Goal: Task Accomplishment & Management: Manage account settings

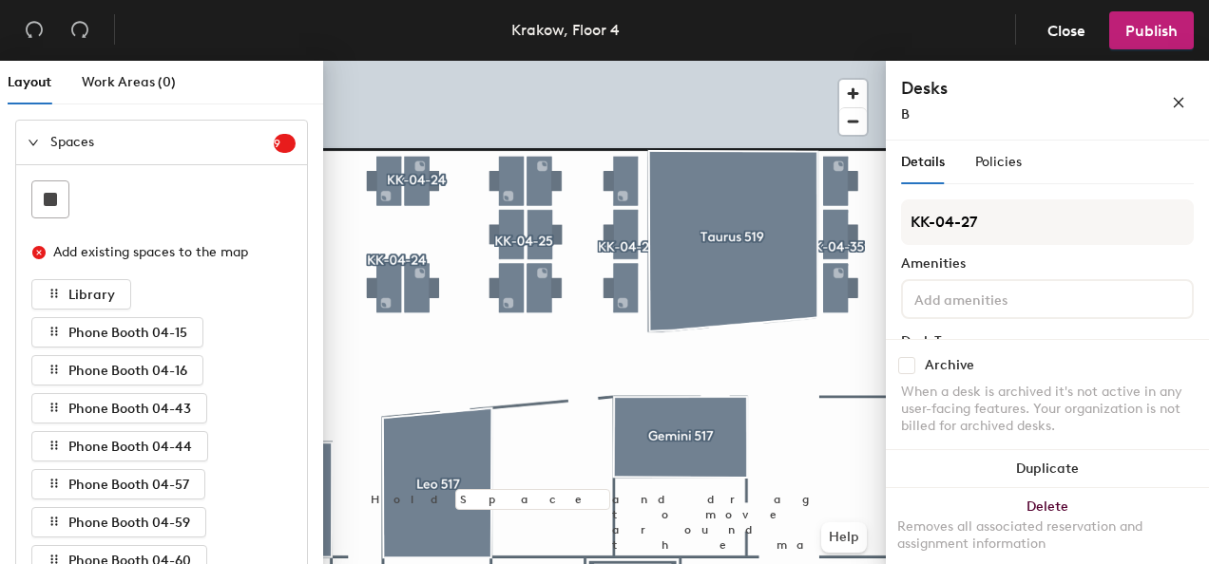
scroll to position [190, 0]
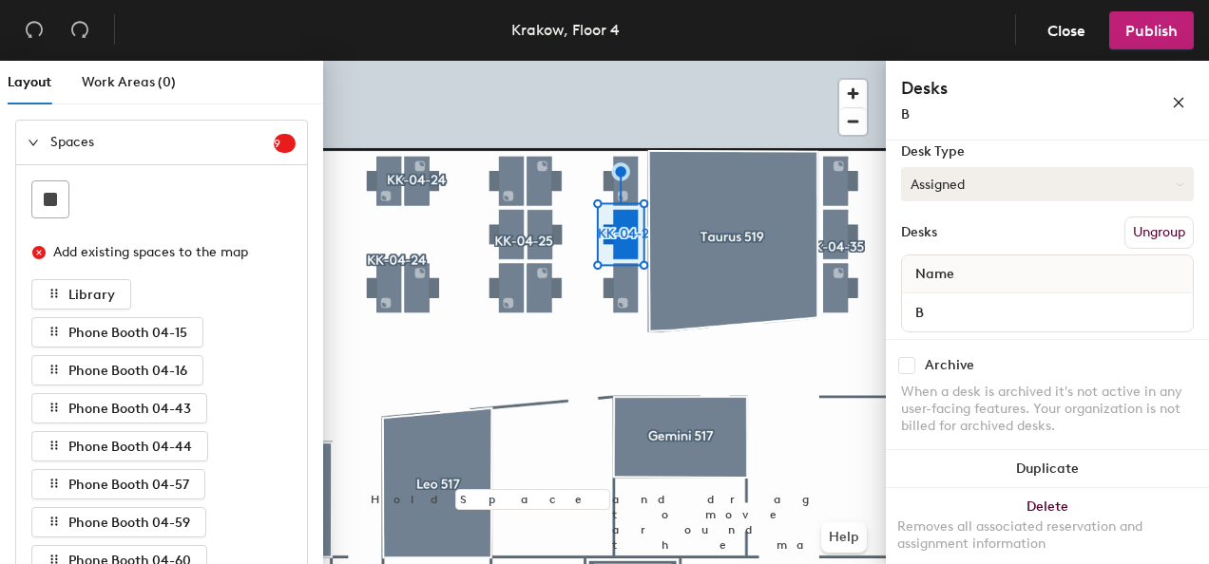
click at [977, 184] on button "Assigned" at bounding box center [1047, 184] width 293 height 34
click at [943, 295] on div "Hoteled" at bounding box center [997, 300] width 190 height 29
click at [1143, 47] on button "Publish" at bounding box center [1151, 30] width 85 height 38
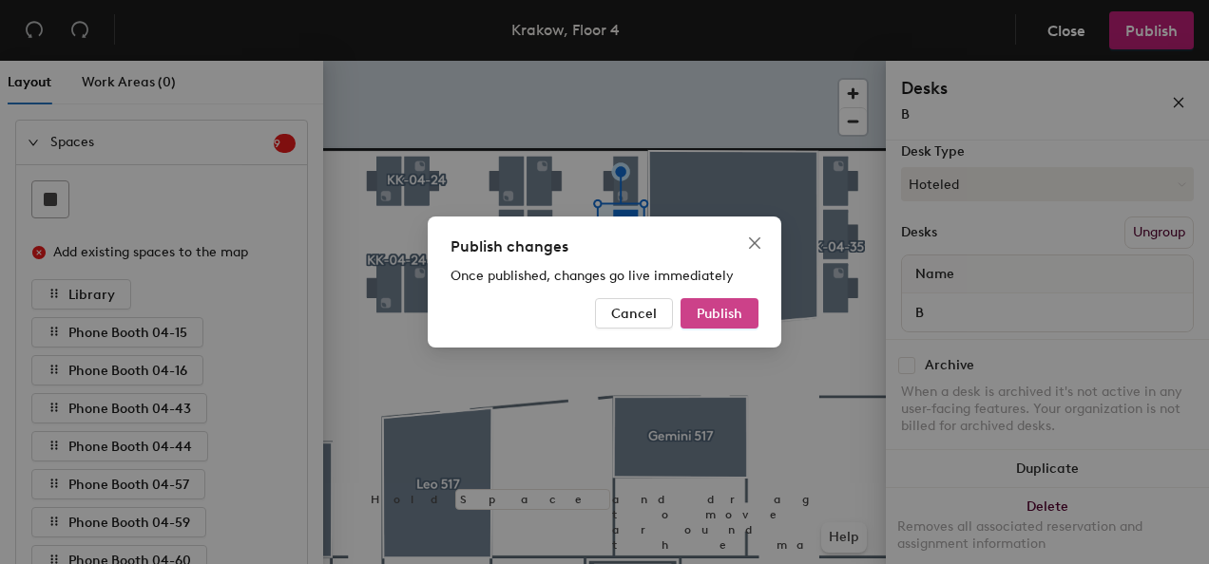
click at [748, 305] on button "Publish" at bounding box center [719, 313] width 78 height 30
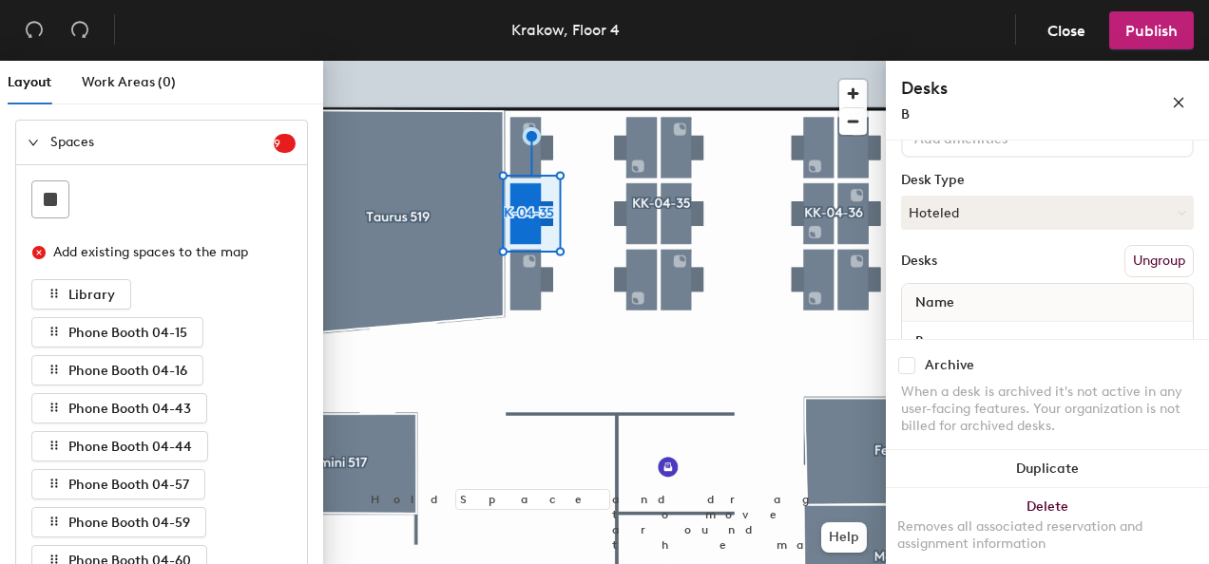
scroll to position [207, 0]
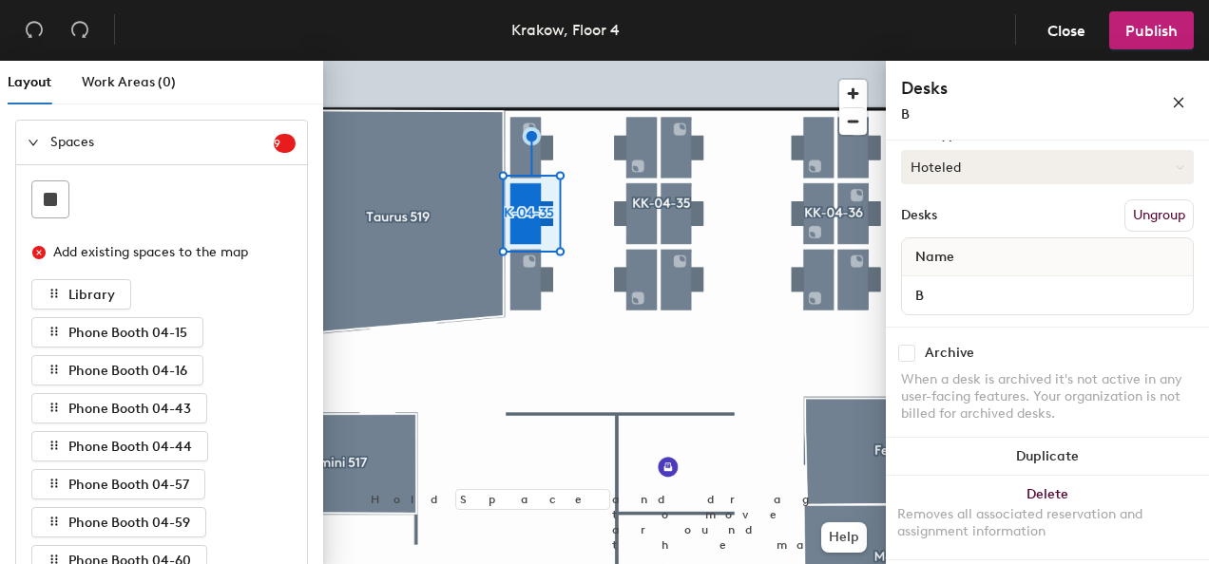
click at [1064, 176] on button "Hoteled" at bounding box center [1047, 167] width 293 height 34
click at [959, 262] on div "Hot" at bounding box center [997, 254] width 190 height 29
click at [1140, 36] on span "Publish" at bounding box center [1151, 31] width 52 height 18
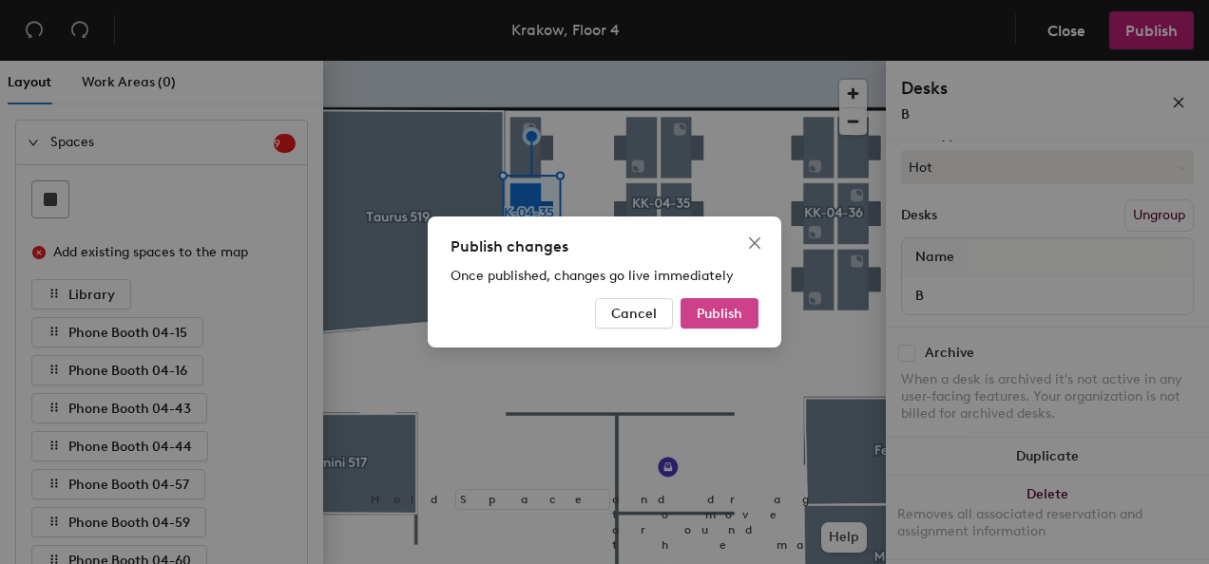
click at [722, 319] on span "Publish" at bounding box center [720, 314] width 46 height 16
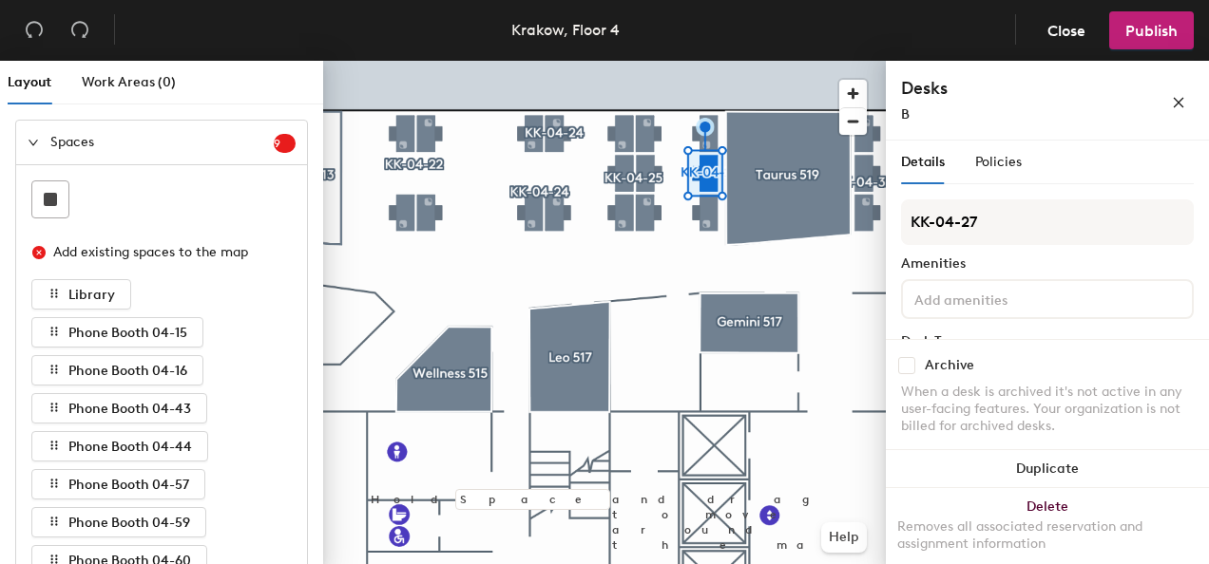
scroll to position [95, 0]
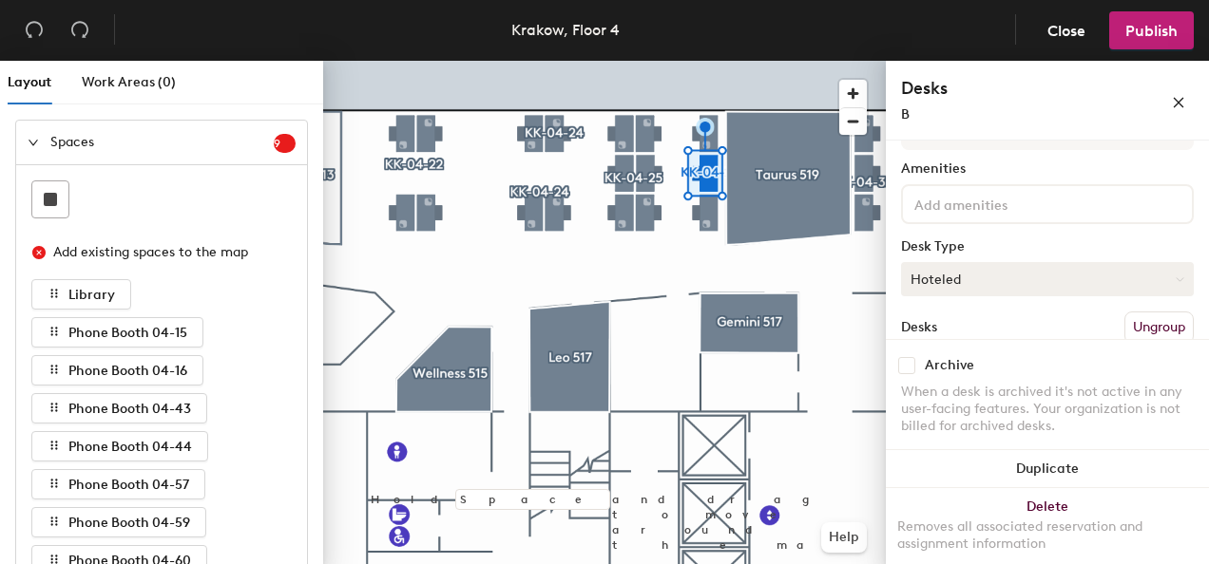
click at [985, 290] on button "Hoteled" at bounding box center [1047, 279] width 293 height 34
click at [952, 374] on div "Hot" at bounding box center [997, 367] width 190 height 29
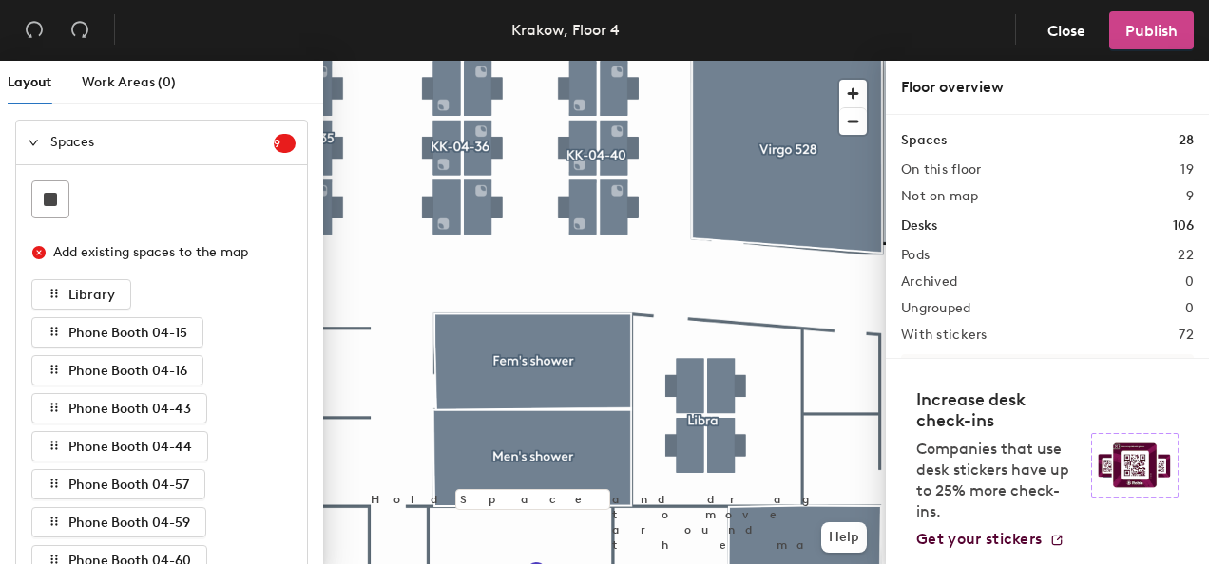
click at [1128, 40] on button "Publish" at bounding box center [1151, 30] width 85 height 38
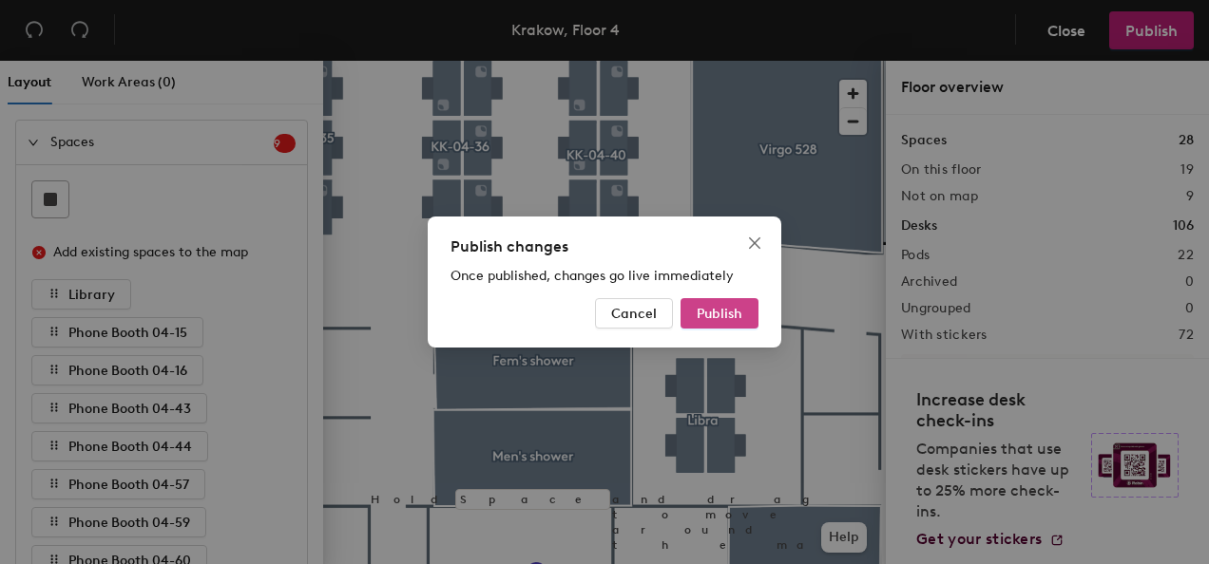
click at [697, 319] on span "Publish" at bounding box center [720, 314] width 46 height 16
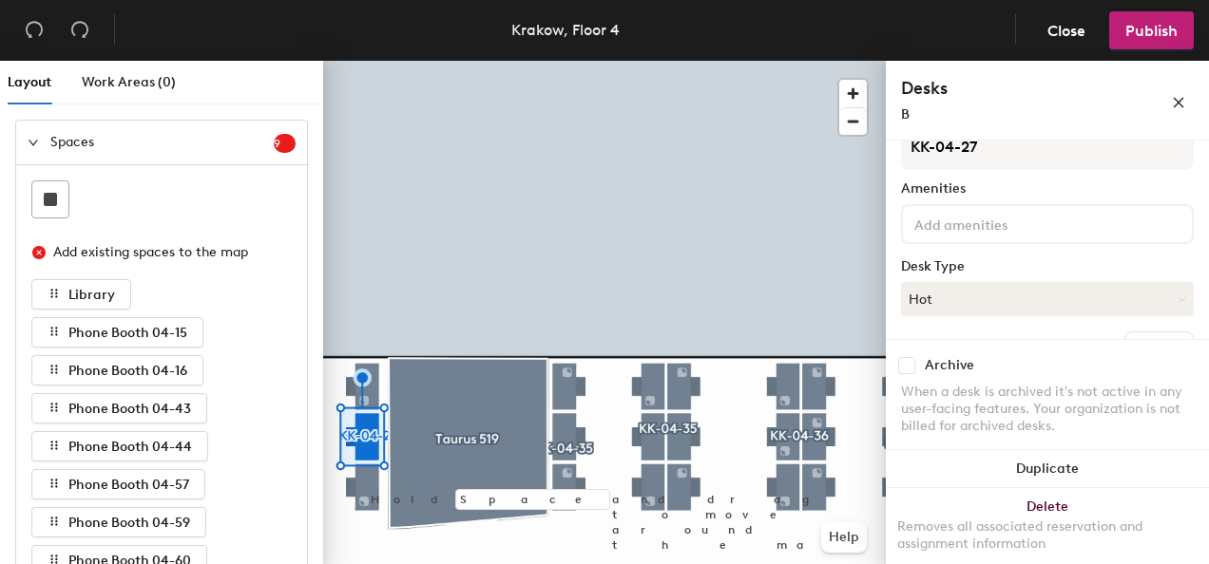
scroll to position [95, 0]
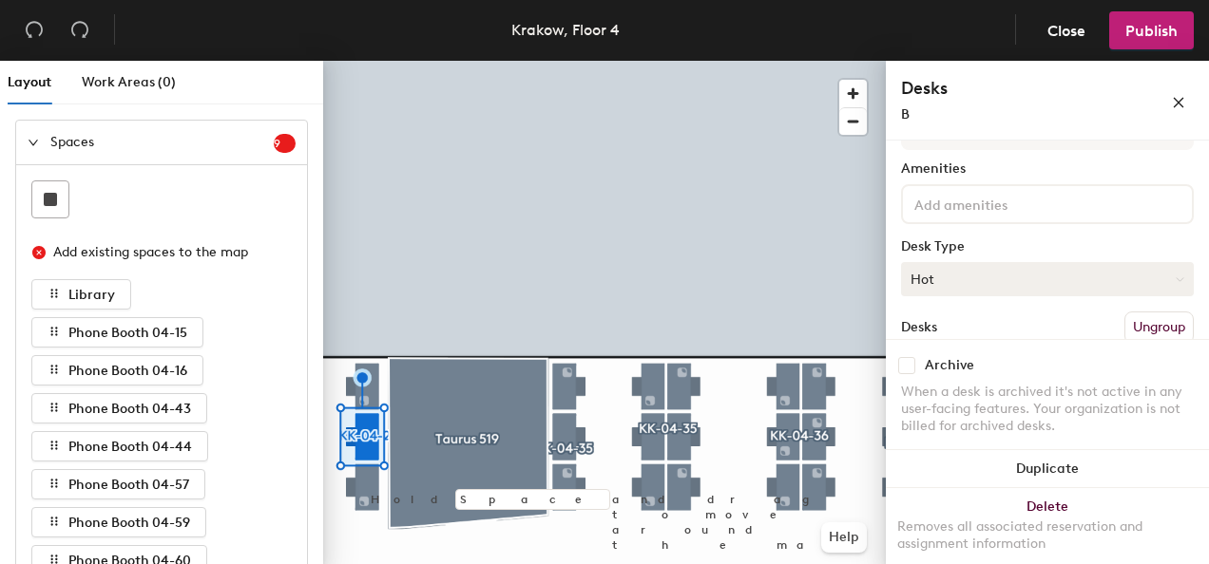
click at [998, 284] on button "Hot" at bounding box center [1047, 279] width 293 height 34
click at [948, 390] on div "Hoteled" at bounding box center [997, 395] width 190 height 29
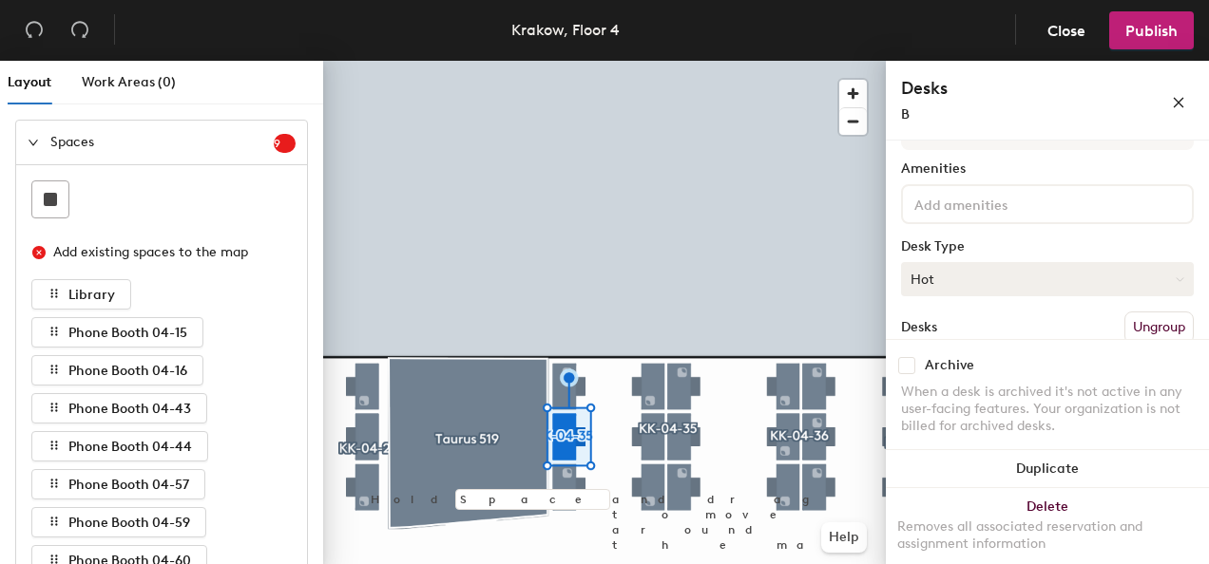
click at [1074, 282] on button "Hot" at bounding box center [1047, 279] width 293 height 34
click at [956, 388] on div "Hoteled" at bounding box center [997, 395] width 190 height 29
click at [981, 277] on button "Hoteled" at bounding box center [1047, 279] width 293 height 34
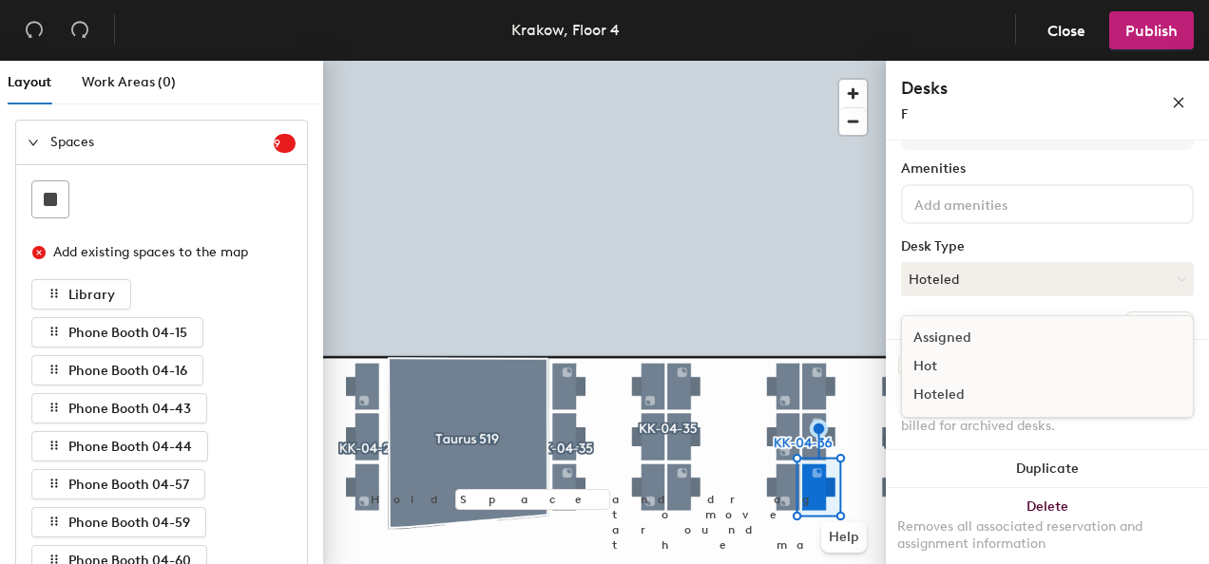
click at [961, 365] on div "Hot" at bounding box center [997, 367] width 190 height 29
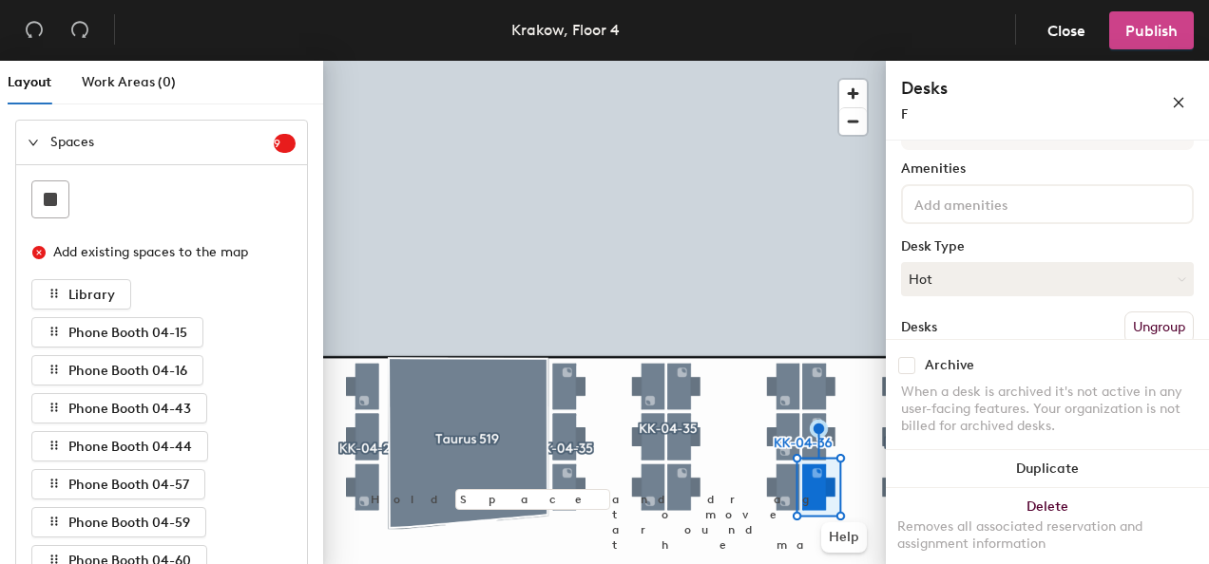
click at [1118, 42] on button "Publish" at bounding box center [1151, 30] width 85 height 38
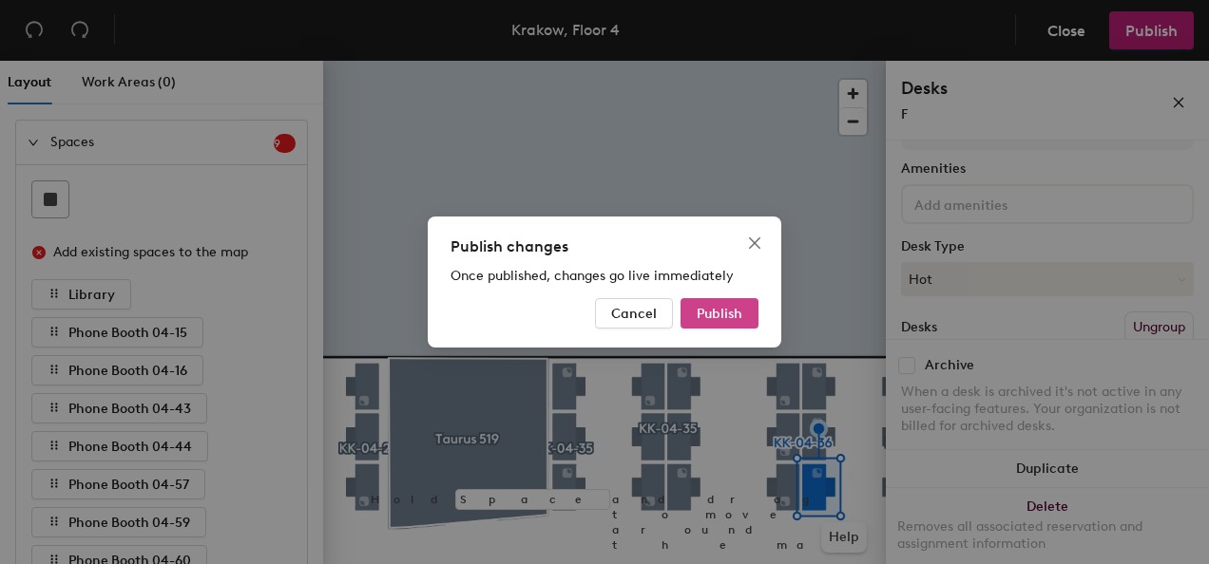
click at [705, 317] on span "Publish" at bounding box center [720, 314] width 46 height 16
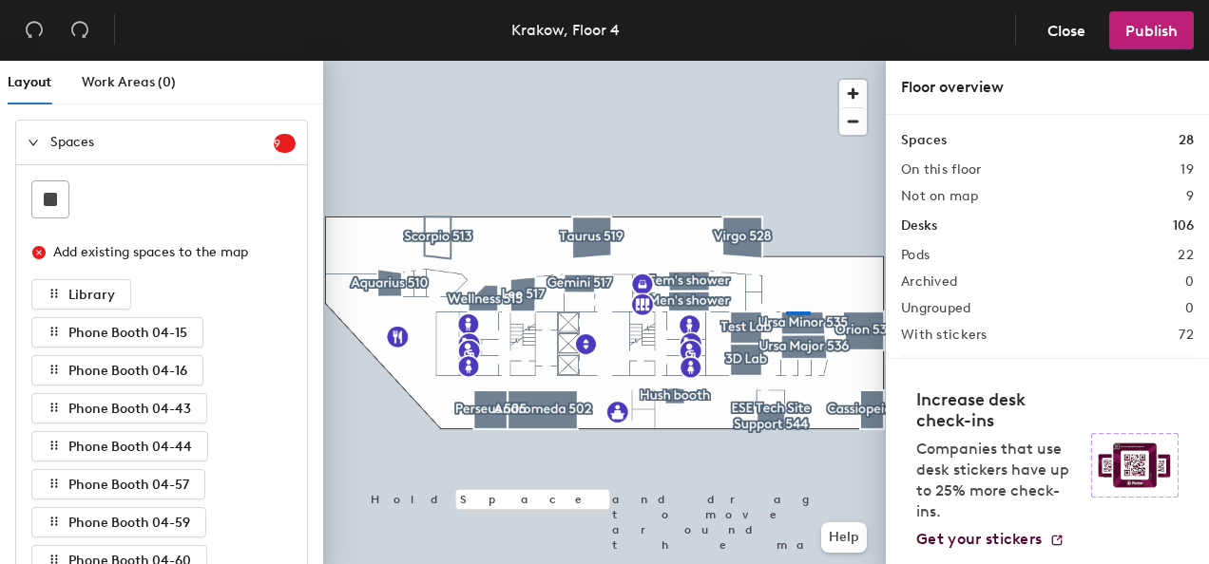
click at [781, 61] on div at bounding box center [604, 61] width 563 height 0
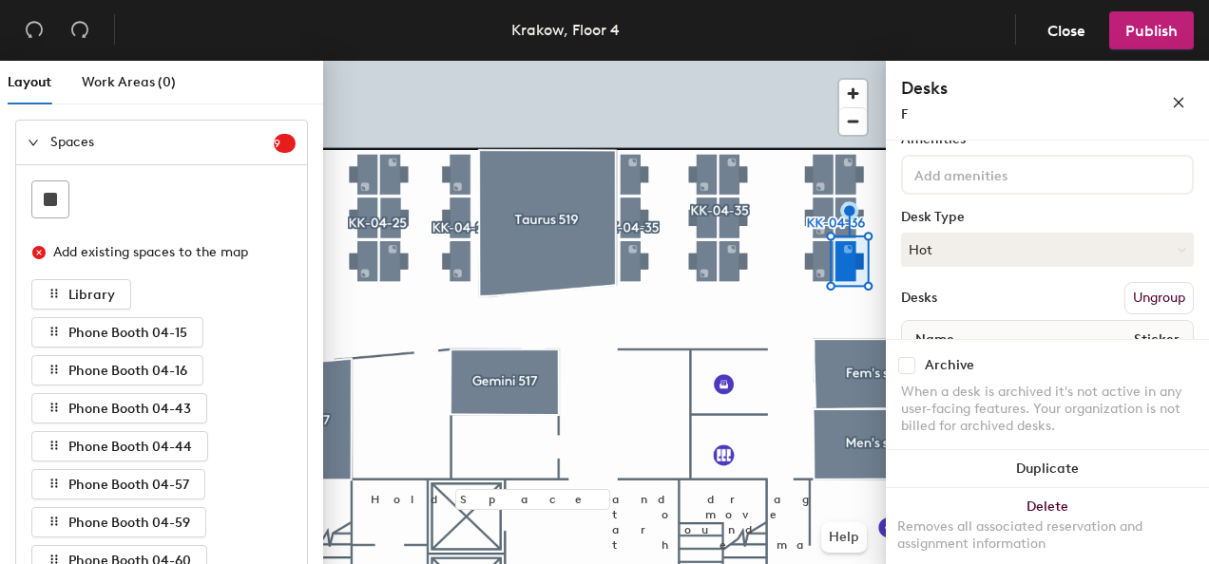
scroll to position [190, 0]
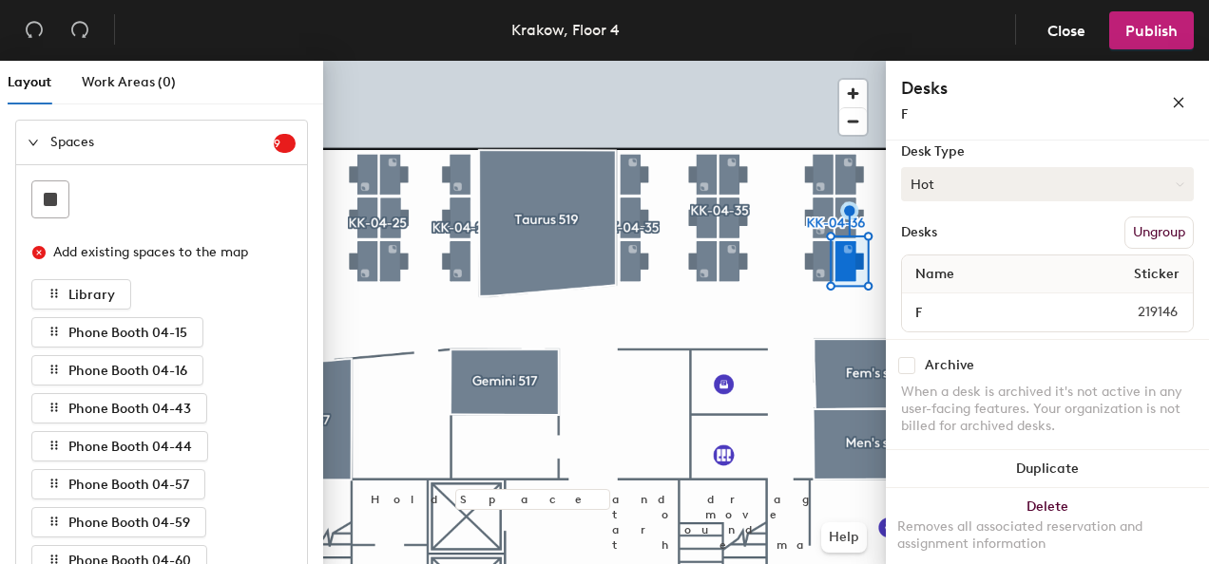
click at [946, 192] on button "Hot" at bounding box center [1047, 184] width 293 height 34
click at [954, 294] on div "Hoteled" at bounding box center [997, 300] width 190 height 29
click at [1131, 31] on span "Publish" at bounding box center [1151, 31] width 52 height 18
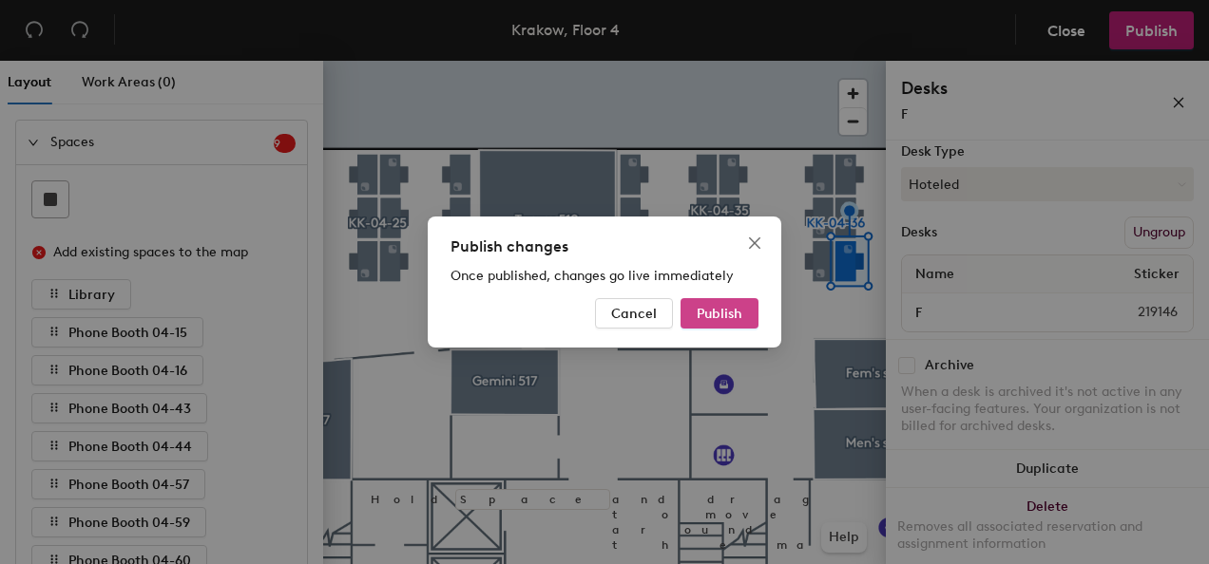
click at [701, 315] on span "Publish" at bounding box center [720, 314] width 46 height 16
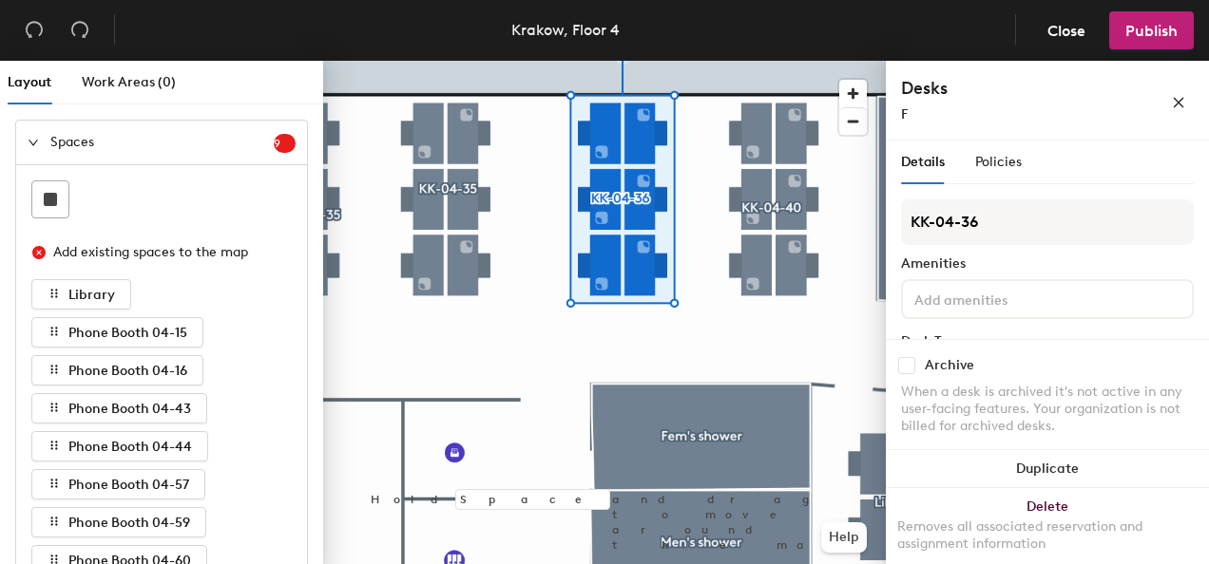
scroll to position [190, 0]
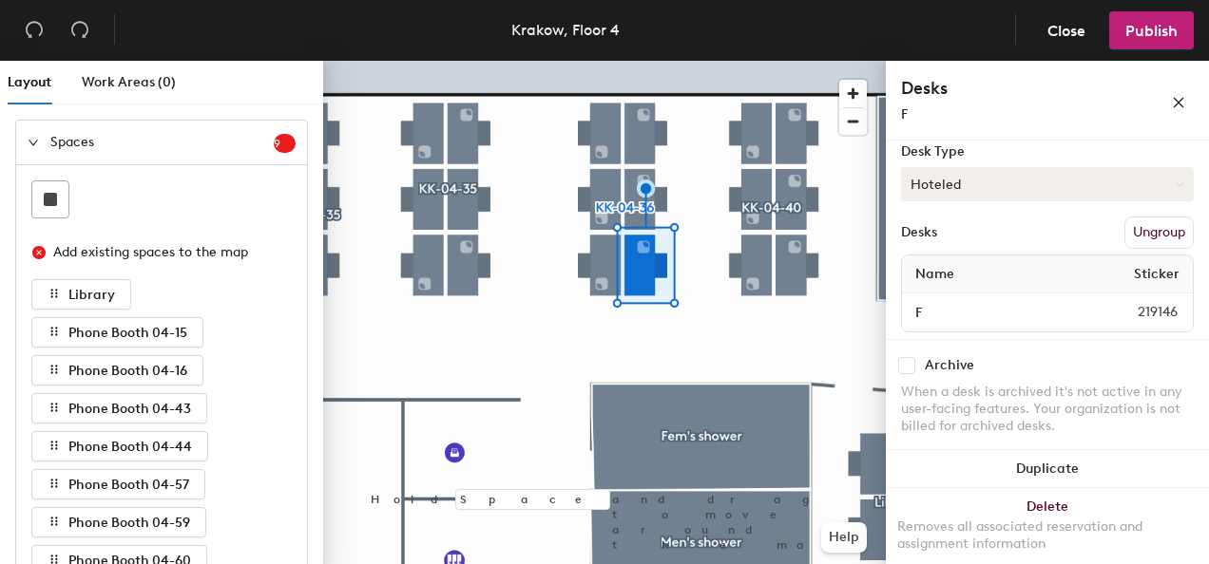
click at [953, 192] on button "Hoteled" at bounding box center [1047, 184] width 293 height 34
click at [950, 295] on div "Hoteled" at bounding box center [997, 300] width 190 height 29
click at [1153, 30] on span "Publish" at bounding box center [1151, 31] width 52 height 18
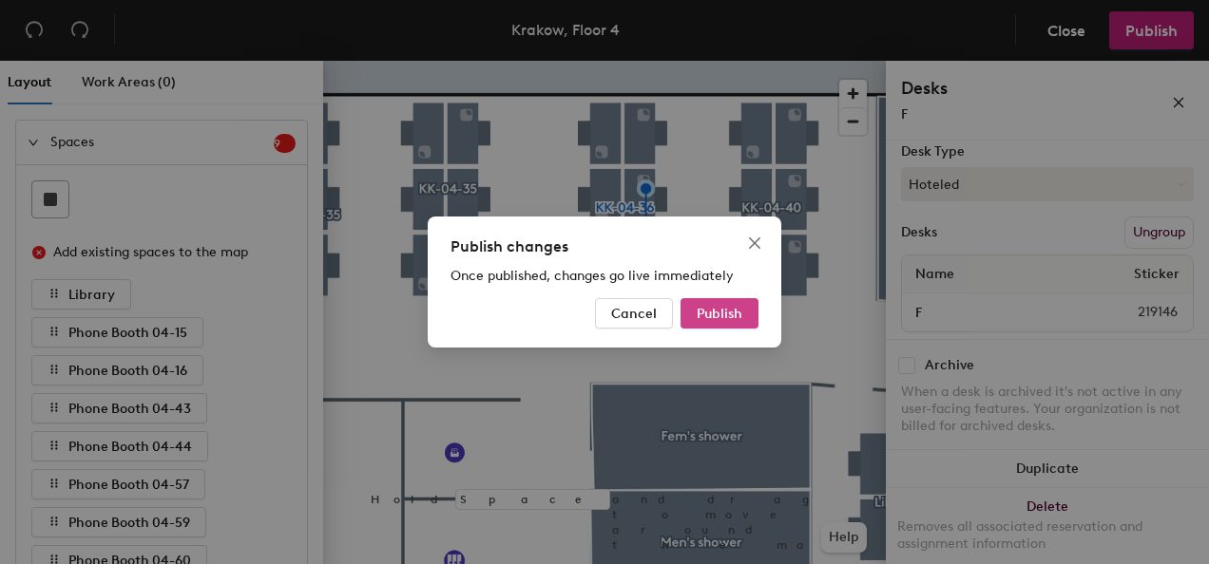
click at [715, 314] on span "Publish" at bounding box center [720, 314] width 46 height 16
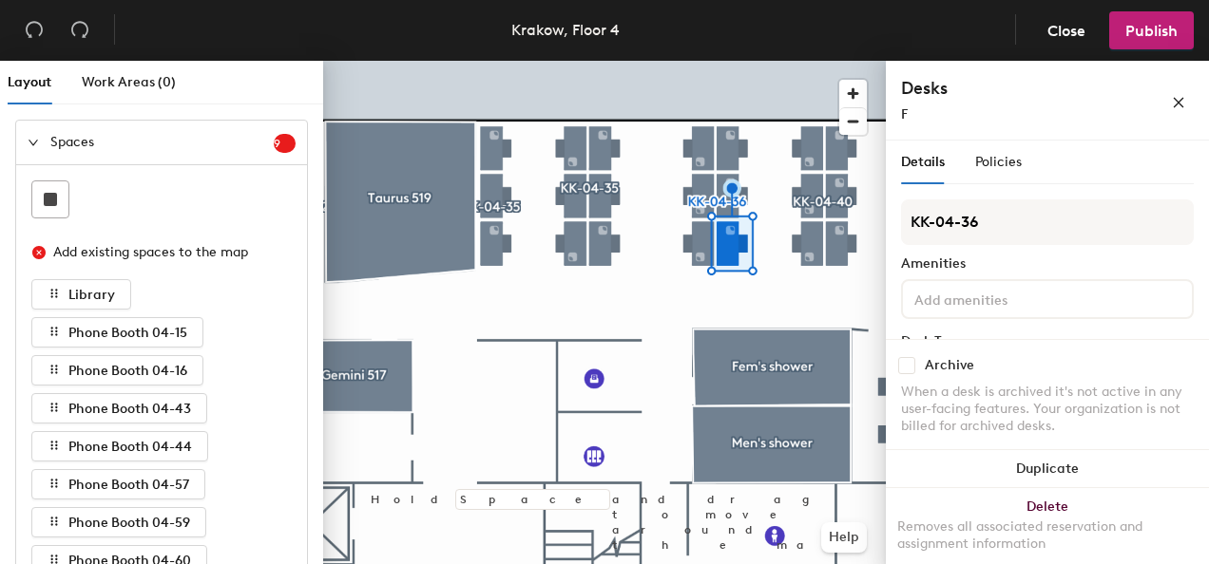
scroll to position [95, 0]
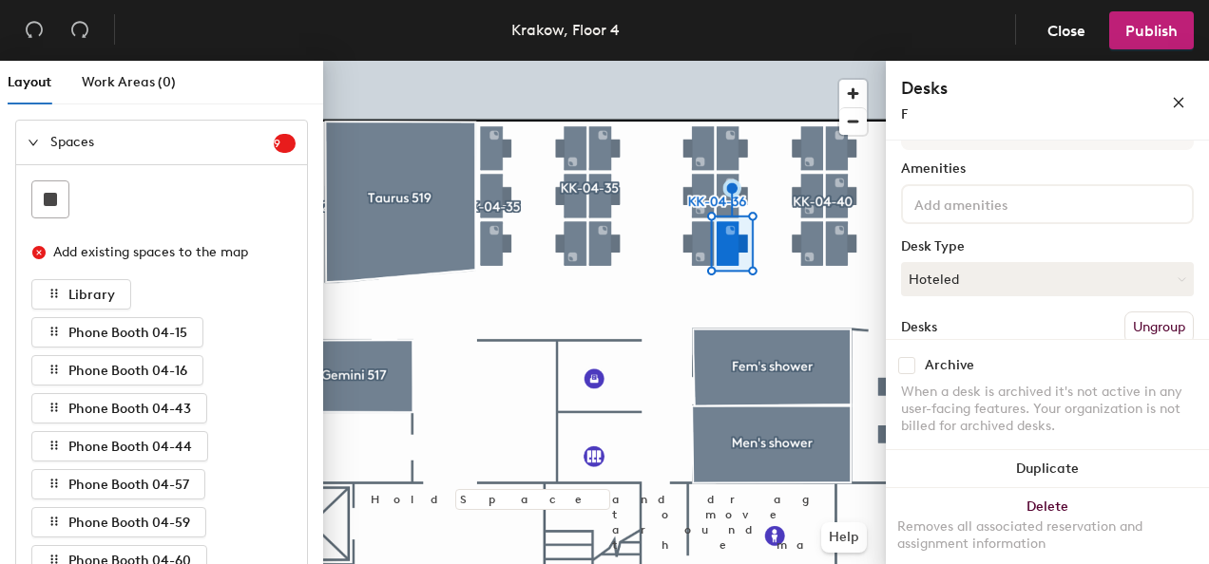
click at [1013, 287] on button "Hoteled" at bounding box center [1047, 279] width 293 height 34
click at [925, 366] on div "Hot" at bounding box center [997, 367] width 190 height 29
click at [1135, 32] on span "Publish" at bounding box center [1151, 31] width 52 height 18
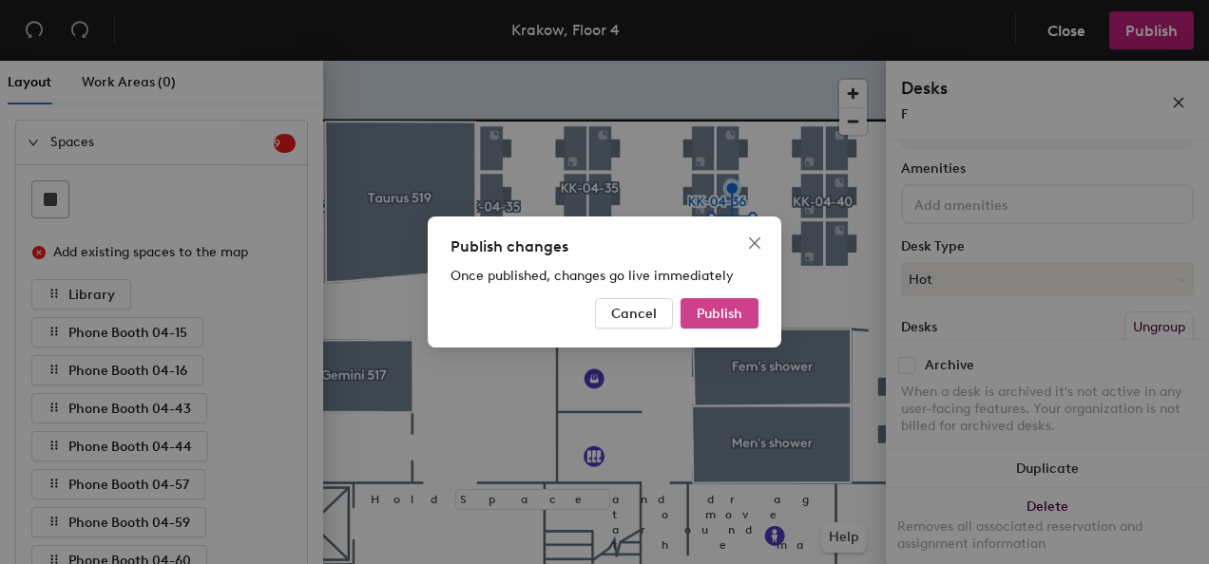
click at [720, 317] on span "Publish" at bounding box center [720, 314] width 46 height 16
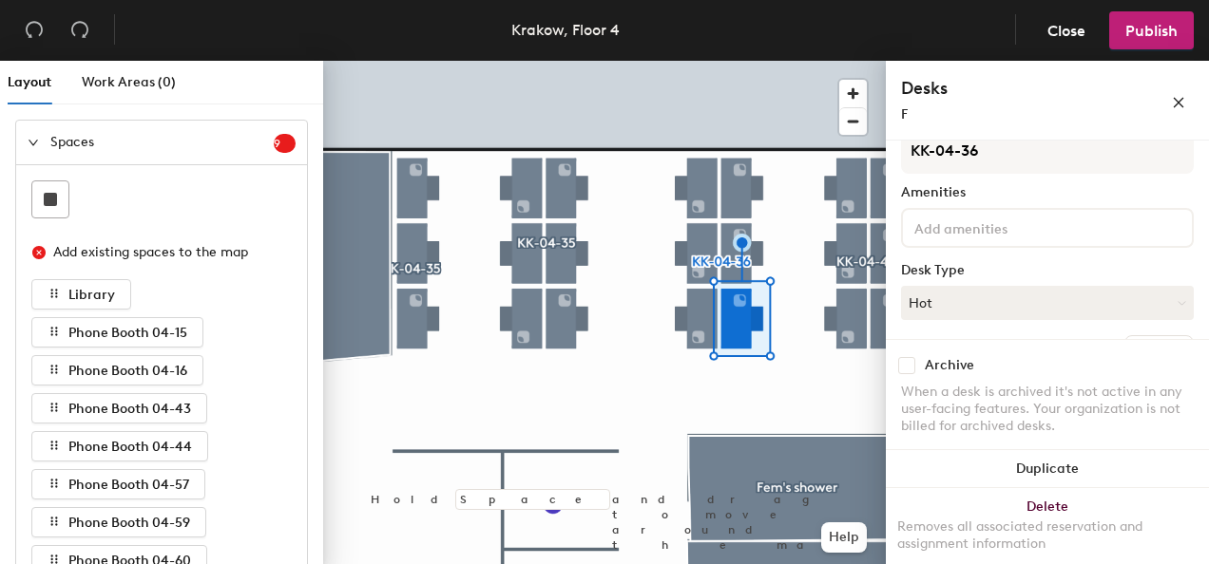
scroll to position [95, 0]
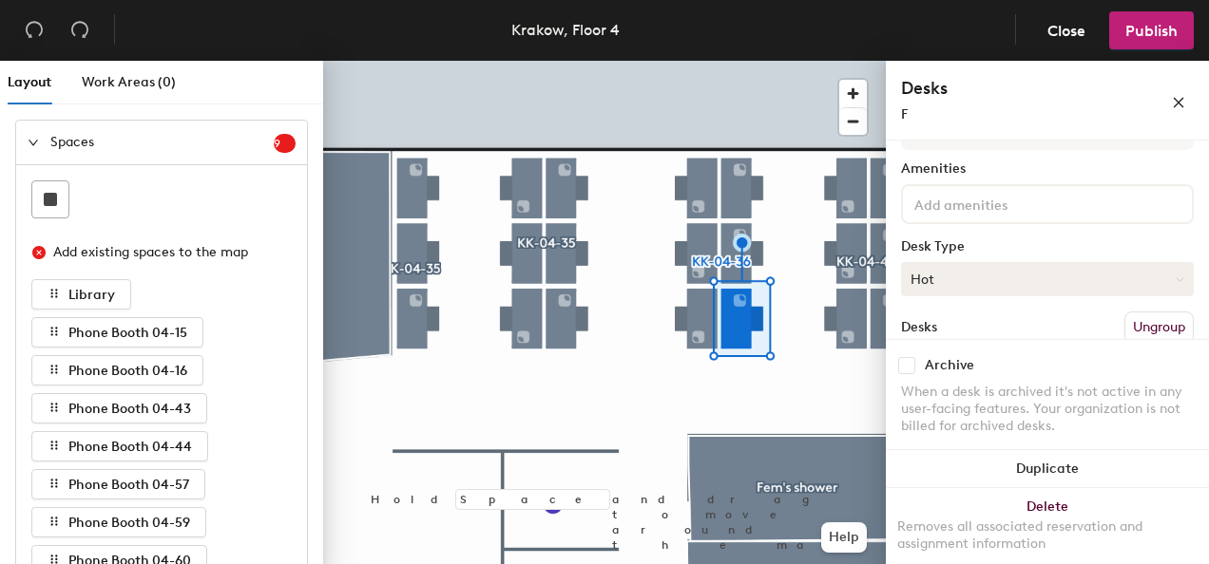
click at [958, 274] on button "Hot" at bounding box center [1047, 279] width 293 height 34
click at [929, 393] on div "Hoteled" at bounding box center [997, 395] width 190 height 29
click at [1122, 30] on button "Publish" at bounding box center [1151, 30] width 85 height 38
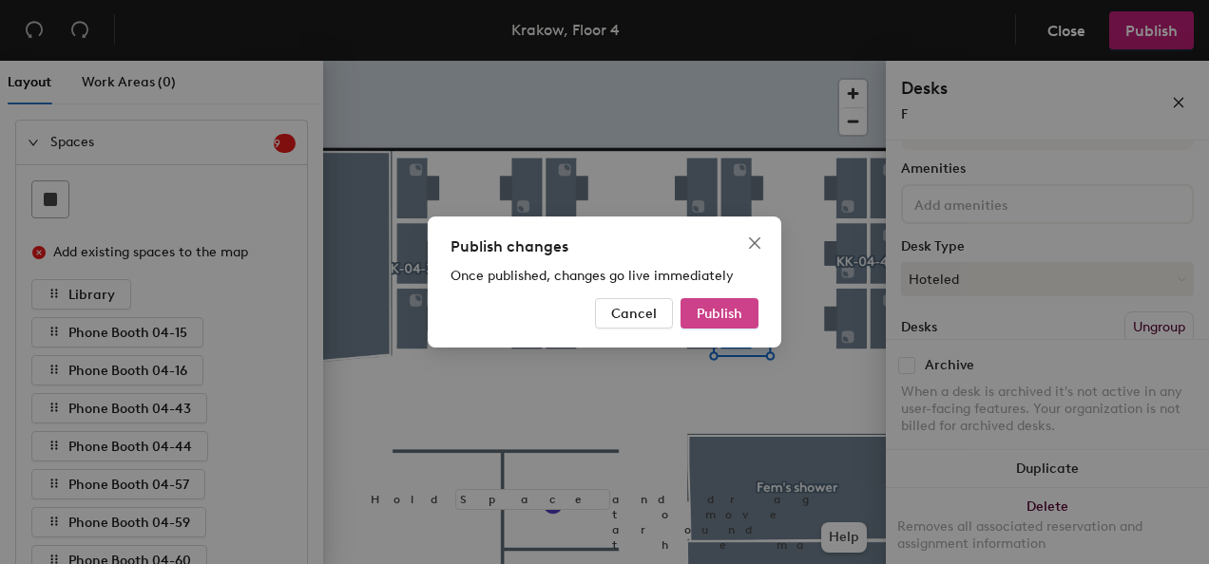
click at [724, 319] on span "Publish" at bounding box center [720, 314] width 46 height 16
